Goal: Task Accomplishment & Management: Use online tool/utility

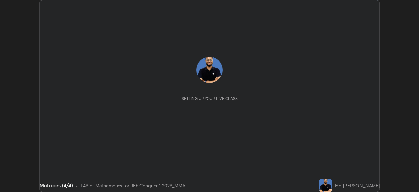
scroll to position [192, 419]
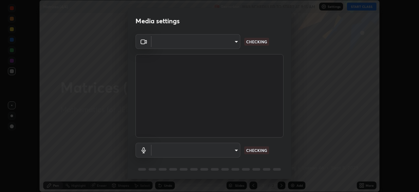
type input "b06fa8ff9ac4ffb7a92976e327235824ae8e01cfa839dbeb6f48655f2a6a4ac4"
type input "default"
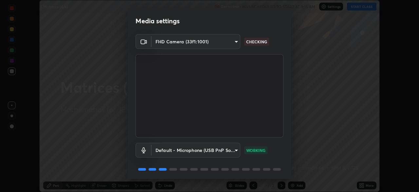
click at [274, 145] on div "Default - Microphone (USB PnP Sound Device) (08bb:2902) default WORKING" at bounding box center [210, 149] width 148 height 15
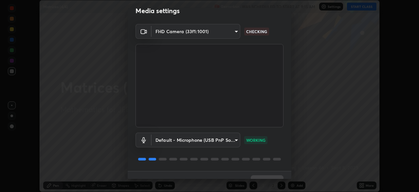
scroll to position [23, 0]
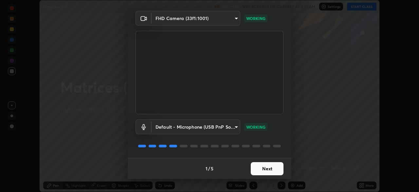
click at [259, 170] on button "Next" at bounding box center [267, 168] width 33 height 13
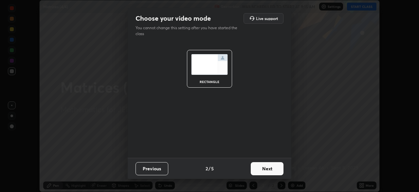
scroll to position [0, 0]
click at [262, 168] on button "Next" at bounding box center [267, 168] width 33 height 13
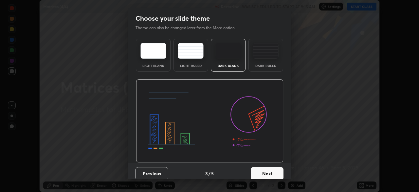
click at [264, 171] on button "Next" at bounding box center [267, 173] width 33 height 13
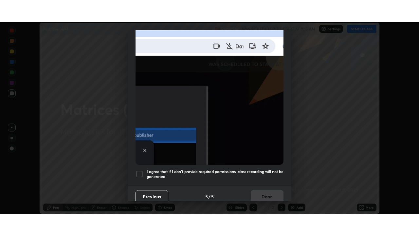
scroll to position [157, 0]
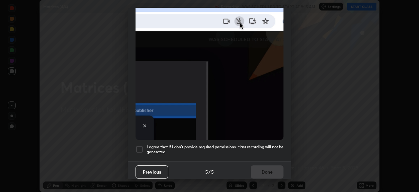
click at [139, 145] on div at bounding box center [140, 149] width 8 height 8
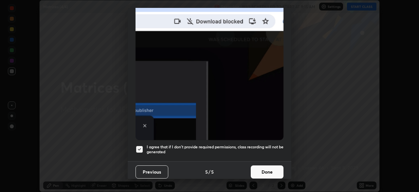
click at [263, 168] on button "Done" at bounding box center [267, 171] width 33 height 13
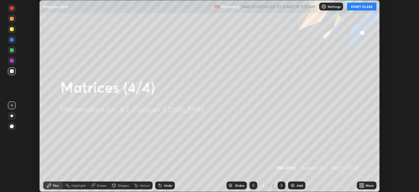
click at [366, 7] on button "START CLASS" at bounding box center [361, 7] width 29 height 8
click at [367, 188] on div "More" at bounding box center [367, 185] width 20 height 8
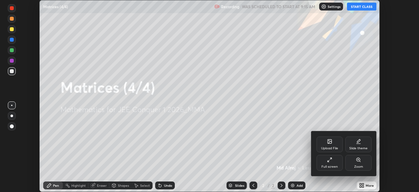
click at [331, 164] on div "Full screen" at bounding box center [330, 163] width 26 height 16
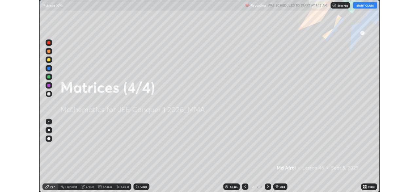
scroll to position [236, 419]
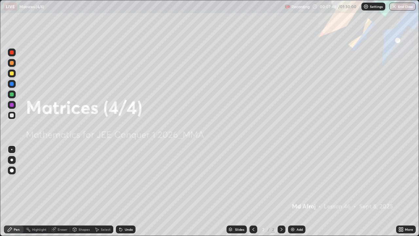
click at [293, 191] on img at bounding box center [292, 229] width 5 height 5
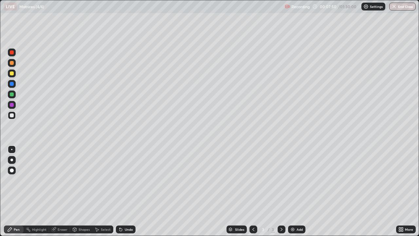
click at [13, 94] on div at bounding box center [12, 94] width 4 height 4
click at [125, 191] on div "Undo" at bounding box center [129, 229] width 8 height 3
click at [123, 191] on div "Undo" at bounding box center [126, 229] width 20 height 8
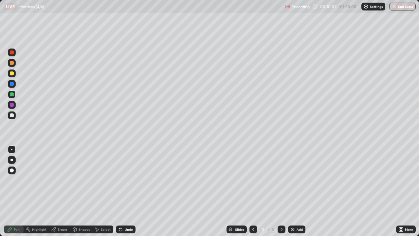
click at [127, 191] on div "Undo" at bounding box center [129, 229] width 8 height 3
click at [130, 191] on div "Undo" at bounding box center [126, 229] width 20 height 8
click at [294, 191] on img at bounding box center [292, 229] width 5 height 5
click at [125, 191] on div "Undo" at bounding box center [129, 229] width 8 height 3
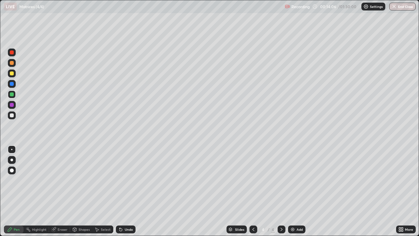
click at [125, 191] on div "Undo" at bounding box center [129, 229] width 8 height 3
click at [123, 191] on div "Undo" at bounding box center [126, 229] width 20 height 8
click at [62, 191] on div "Eraser" at bounding box center [63, 229] width 10 height 3
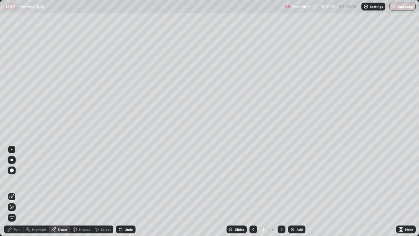
click at [16, 191] on div "Pen" at bounding box center [17, 229] width 6 height 3
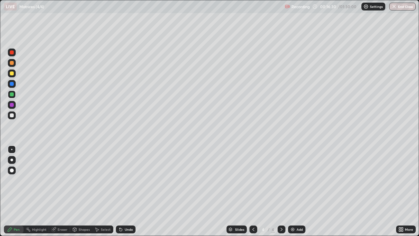
click at [292, 191] on img at bounding box center [292, 229] width 5 height 5
click at [125, 191] on div "Undo" at bounding box center [129, 229] width 8 height 3
click at [12, 73] on div at bounding box center [12, 73] width 4 height 4
click at [127, 191] on div "Undo" at bounding box center [129, 229] width 8 height 3
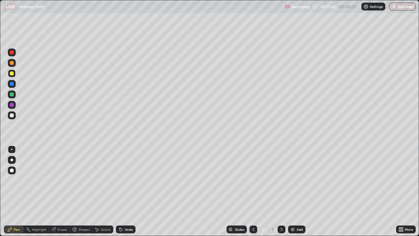
click at [127, 191] on div "Undo" at bounding box center [126, 229] width 20 height 8
click at [253, 191] on icon at bounding box center [253, 229] width 5 height 5
click at [257, 191] on div at bounding box center [253, 229] width 8 height 8
click at [253, 191] on icon at bounding box center [253, 229] width 5 height 5
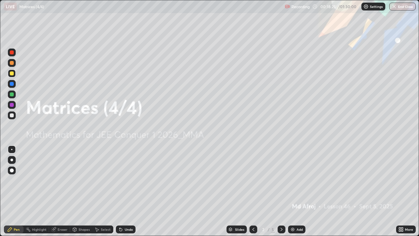
click at [279, 191] on icon at bounding box center [281, 229] width 5 height 5
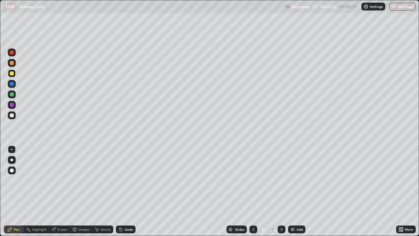
click at [281, 191] on icon at bounding box center [281, 229] width 5 height 5
click at [295, 191] on div "Add" at bounding box center [296, 229] width 17 height 8
click at [12, 95] on div at bounding box center [12, 94] width 4 height 4
click at [402, 6] on button "End Class" at bounding box center [402, 7] width 27 height 8
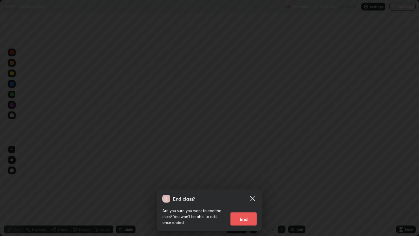
click at [250, 191] on button "End" at bounding box center [244, 218] width 26 height 13
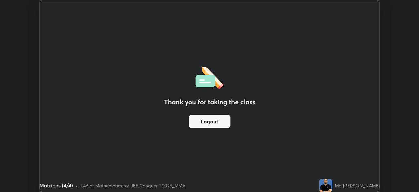
scroll to position [32551, 32324]
